Goal: Find contact information: Find contact information

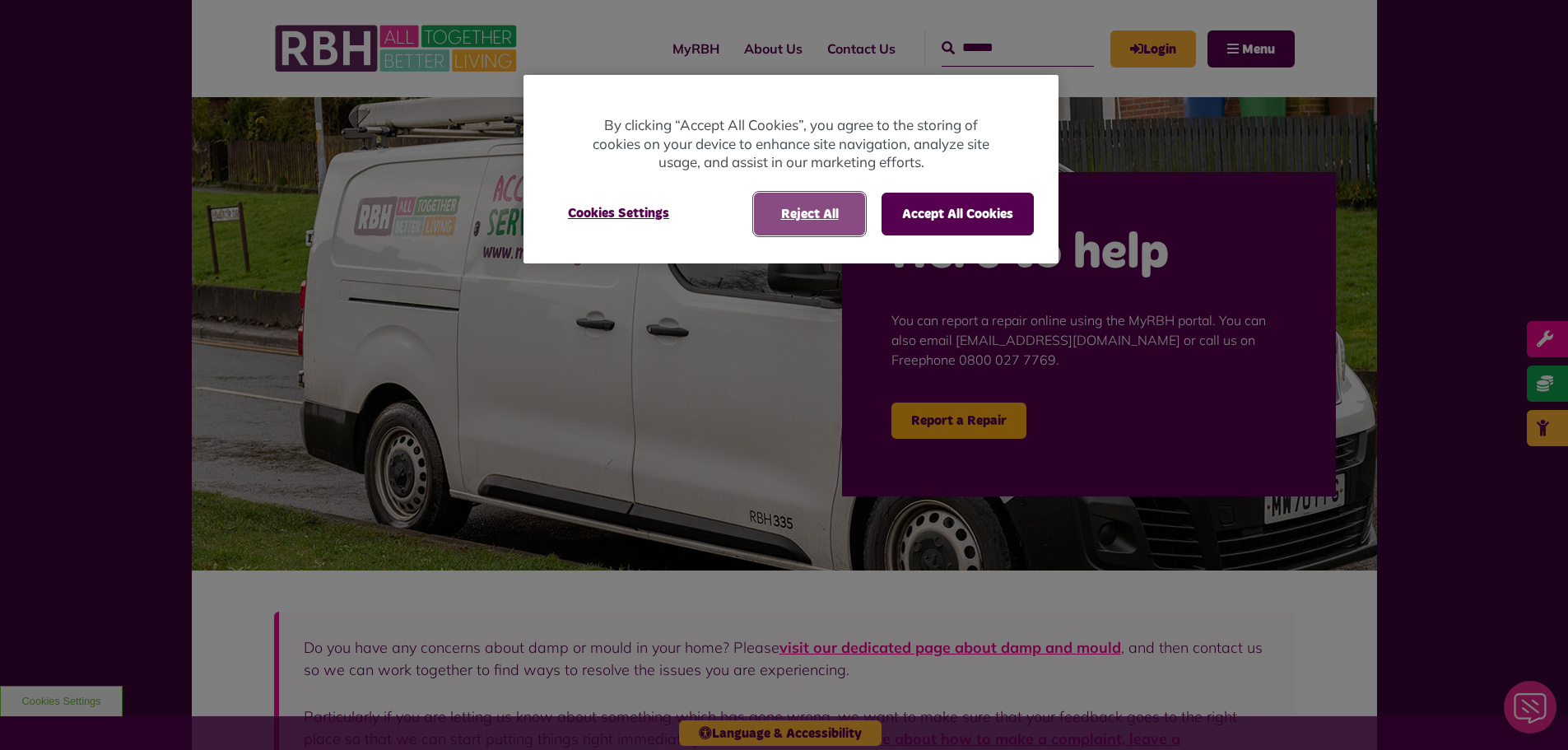
click at [803, 219] on button "Reject All" at bounding box center [809, 214] width 111 height 43
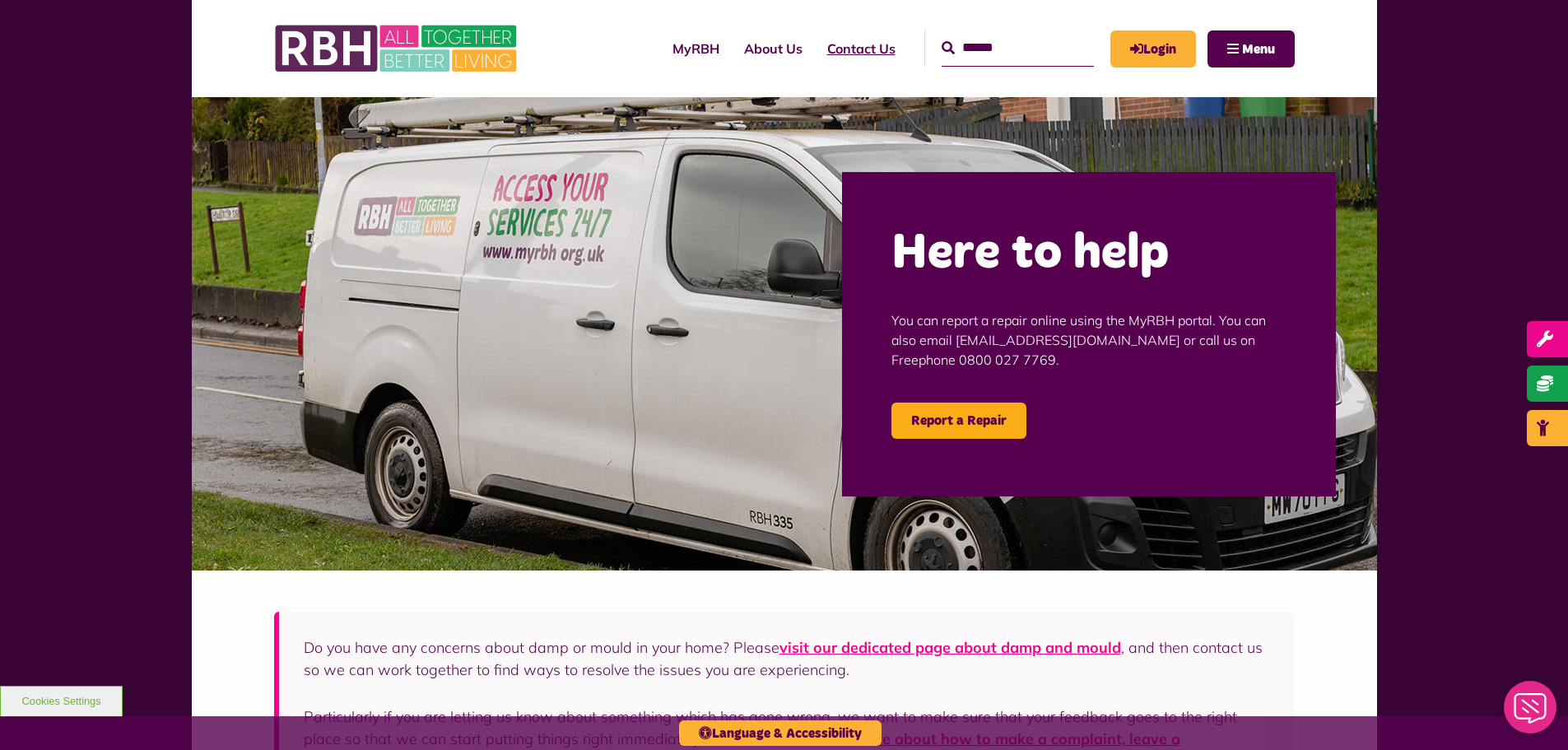
click at [868, 43] on link "Contact Us" at bounding box center [861, 48] width 93 height 44
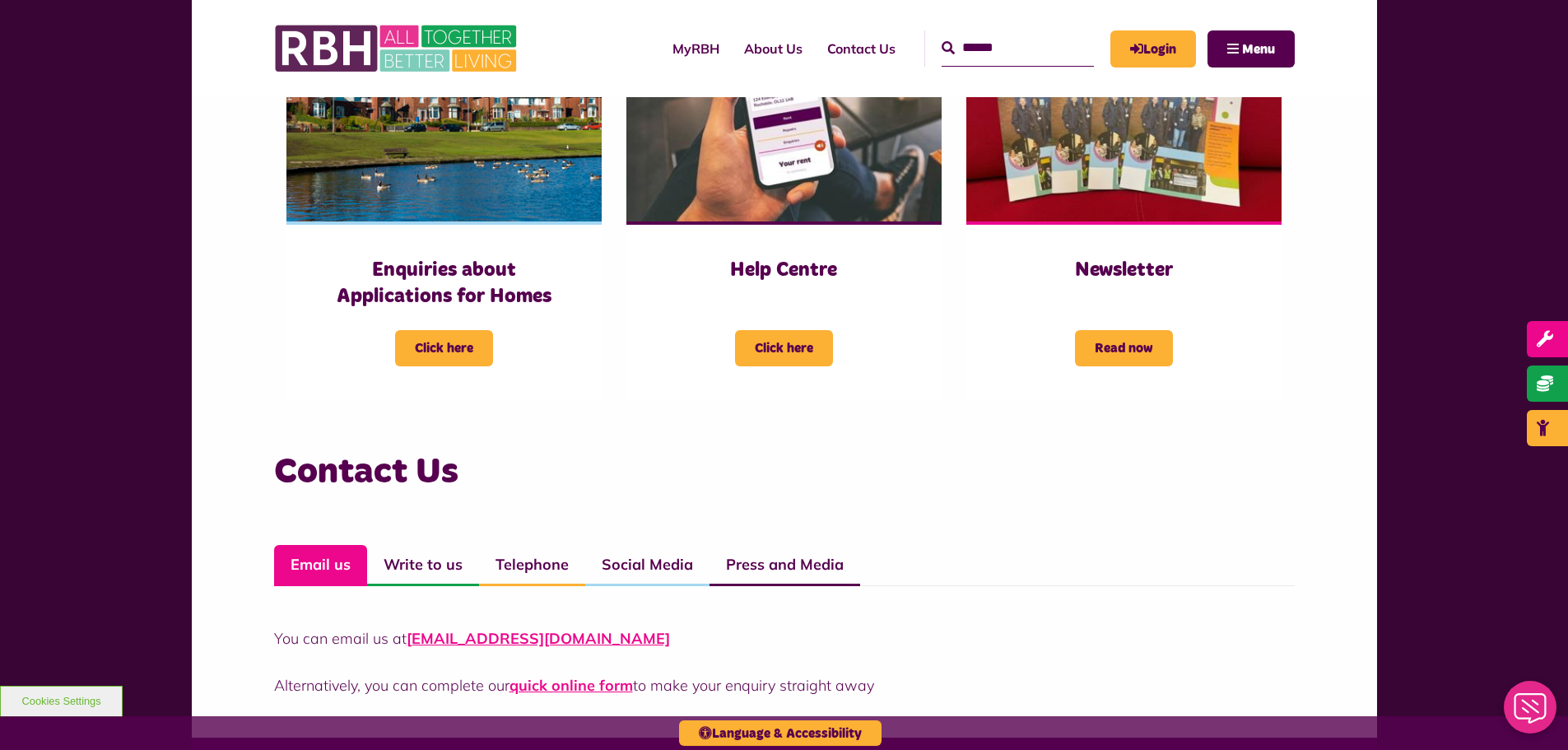
scroll to position [988, 0]
